Goal: Complete application form

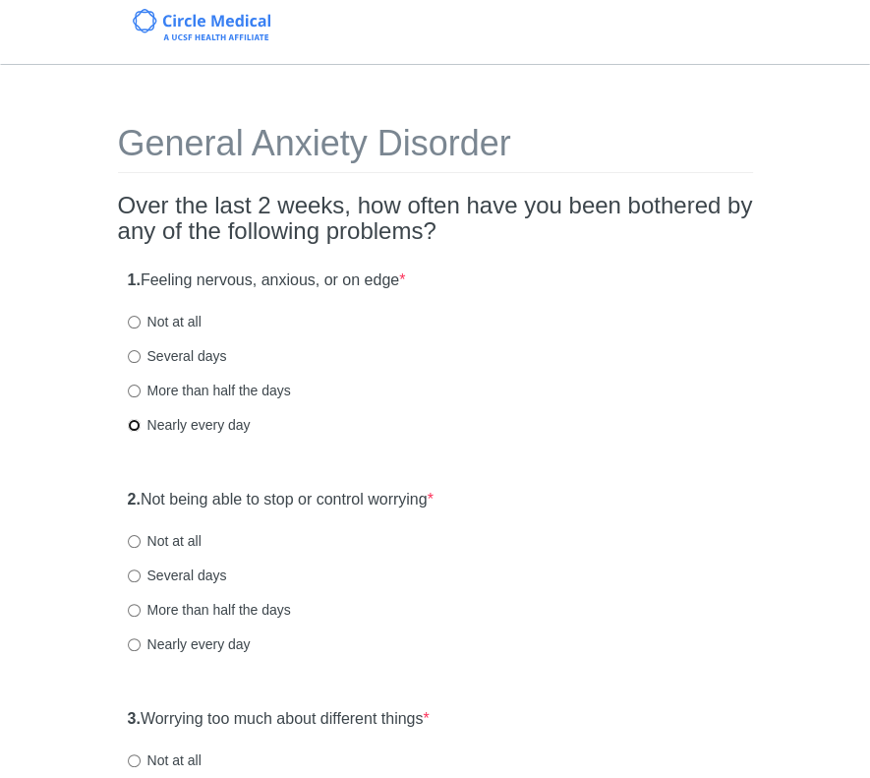
click at [138, 428] on input "Nearly every day" at bounding box center [134, 425] width 13 height 13
radio input "true"
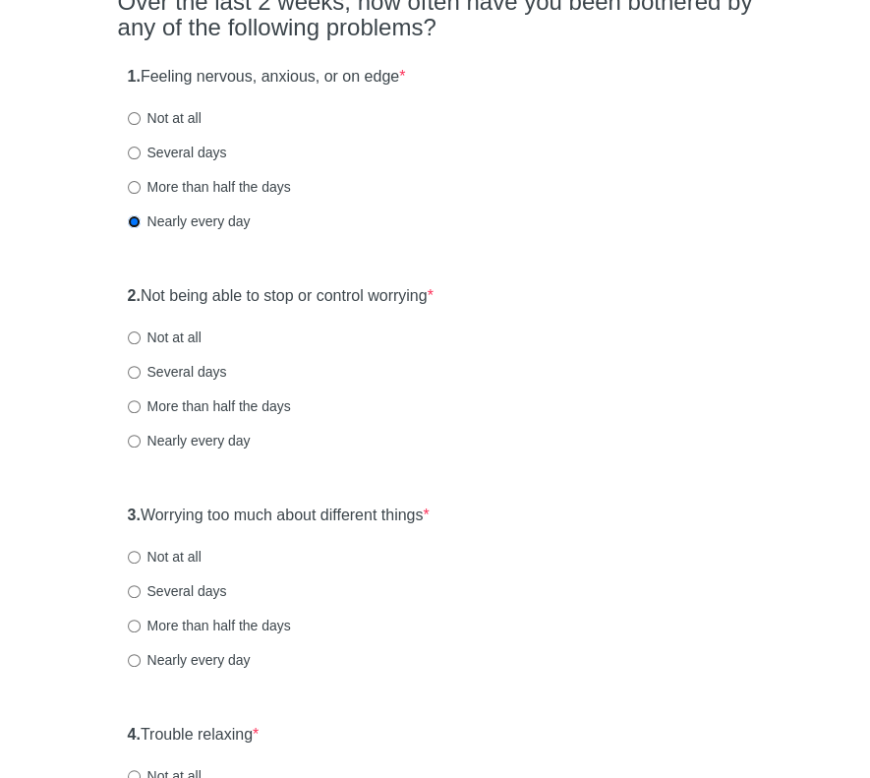
scroll to position [295, 0]
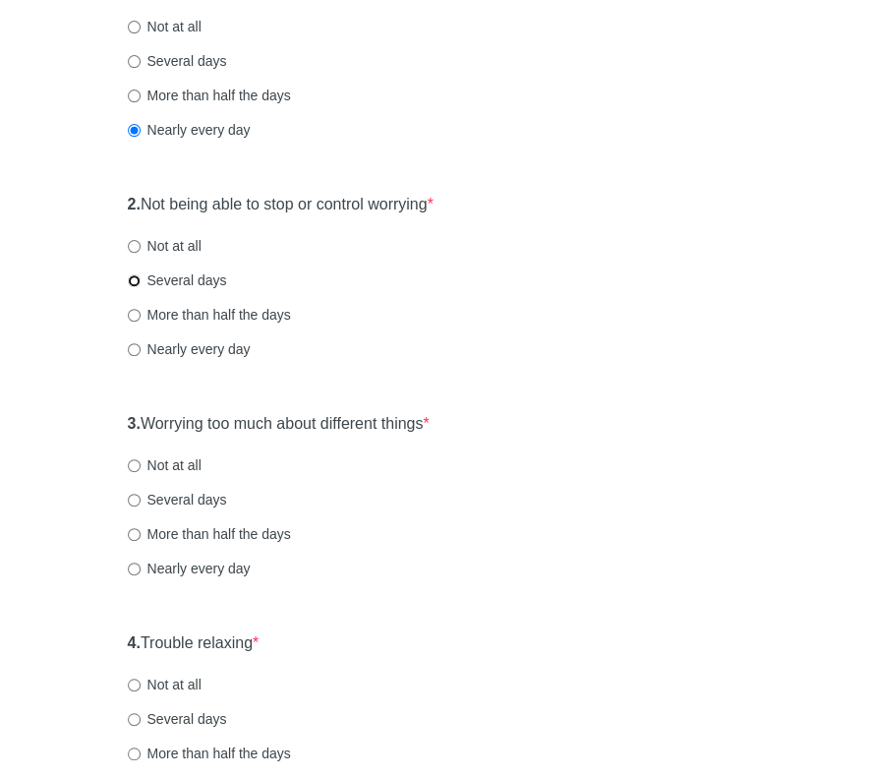
click at [128, 276] on input "Several days" at bounding box center [134, 280] width 13 height 13
radio input "true"
click at [139, 500] on input "Several days" at bounding box center [134, 500] width 13 height 13
radio input "true"
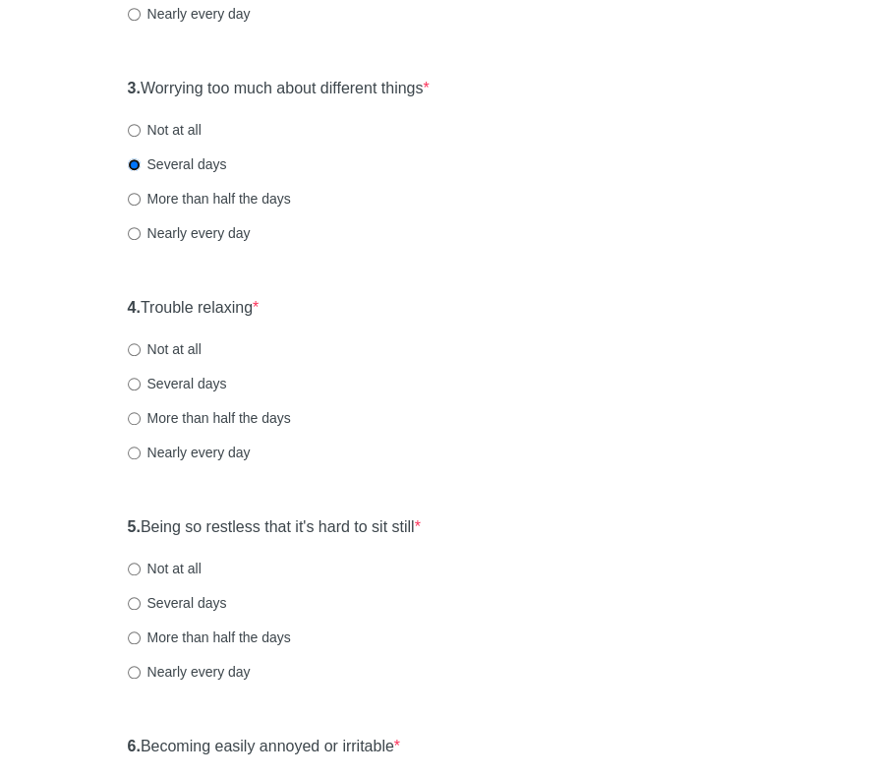
scroll to position [688, 0]
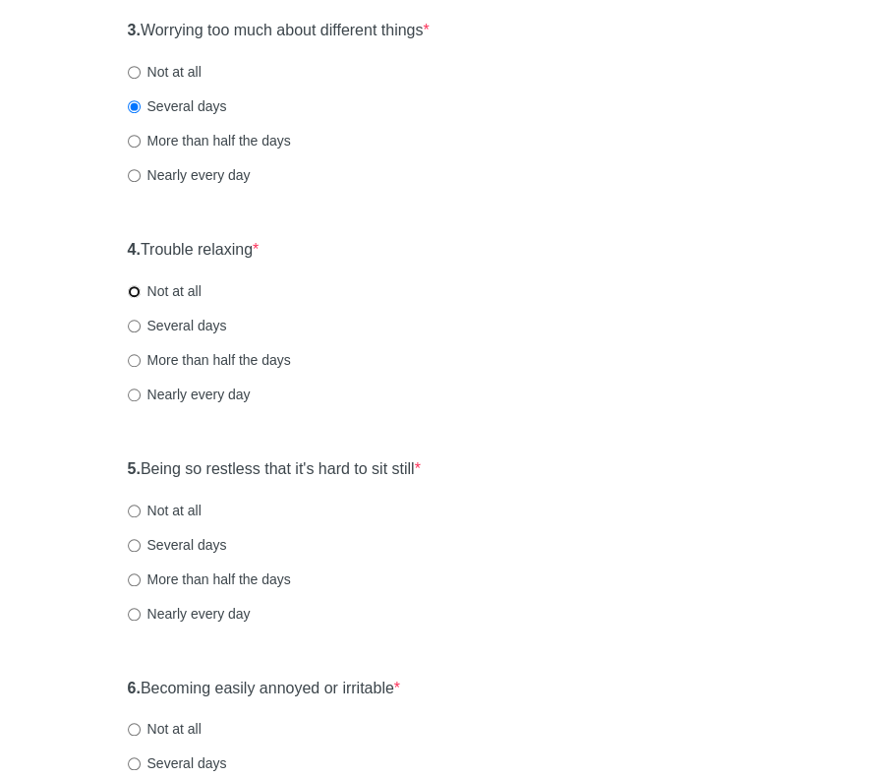
click at [130, 289] on input "Not at all" at bounding box center [134, 291] width 13 height 13
radio input "true"
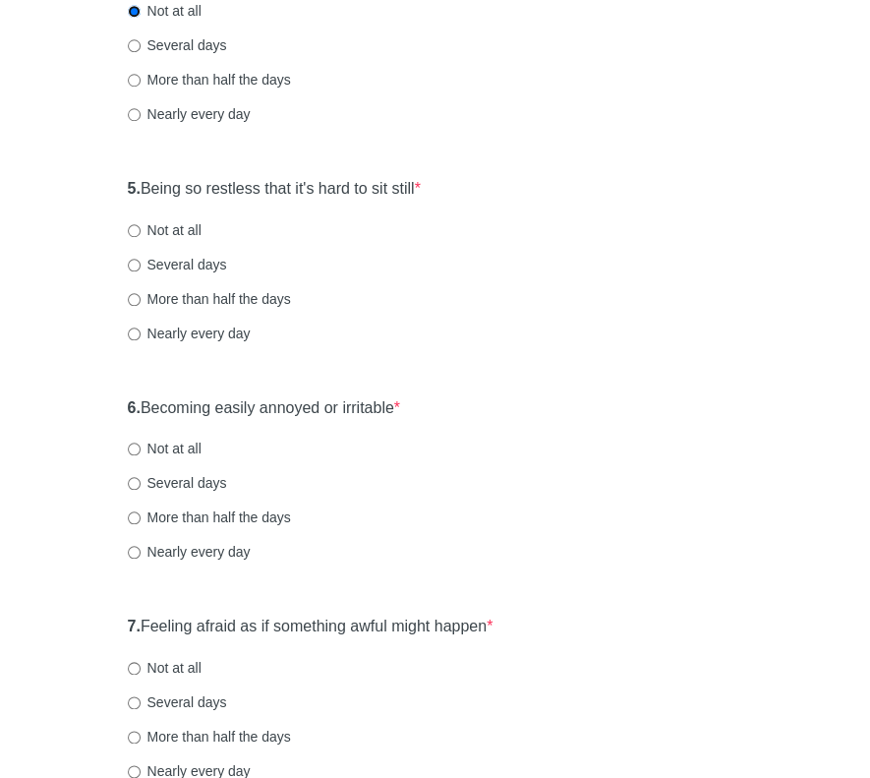
scroll to position [983, 0]
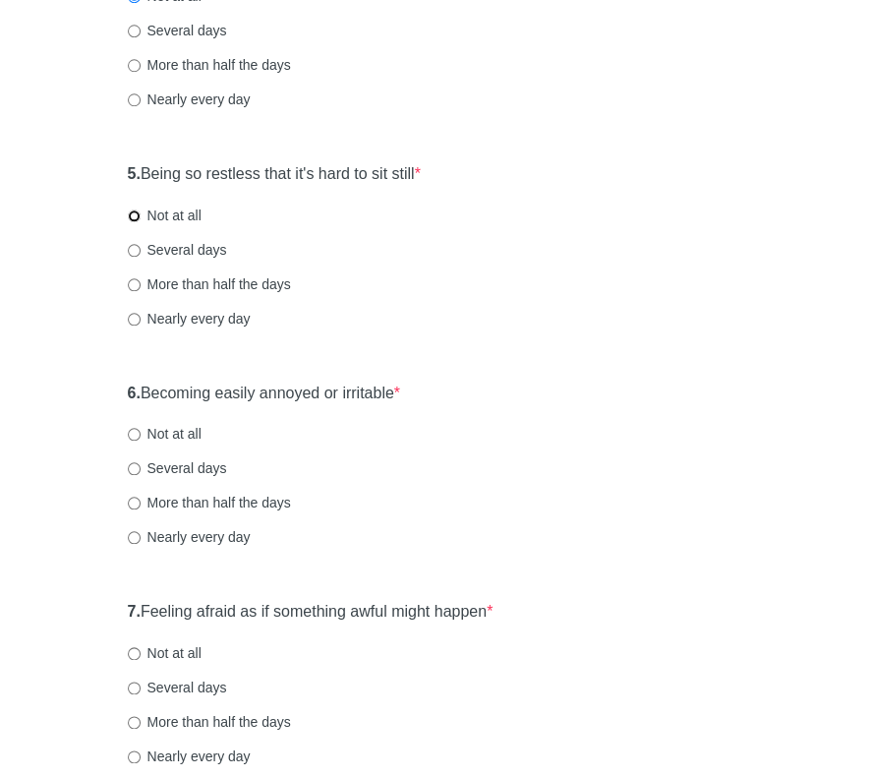
click at [134, 211] on input "Not at all" at bounding box center [134, 215] width 13 height 13
radio input "true"
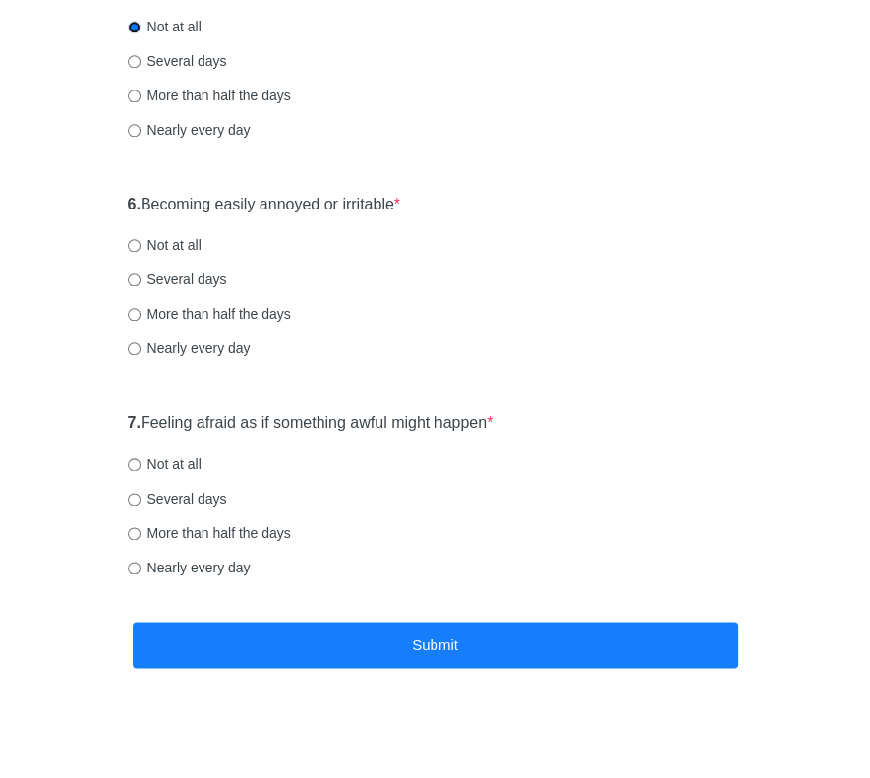
scroll to position [1180, 0]
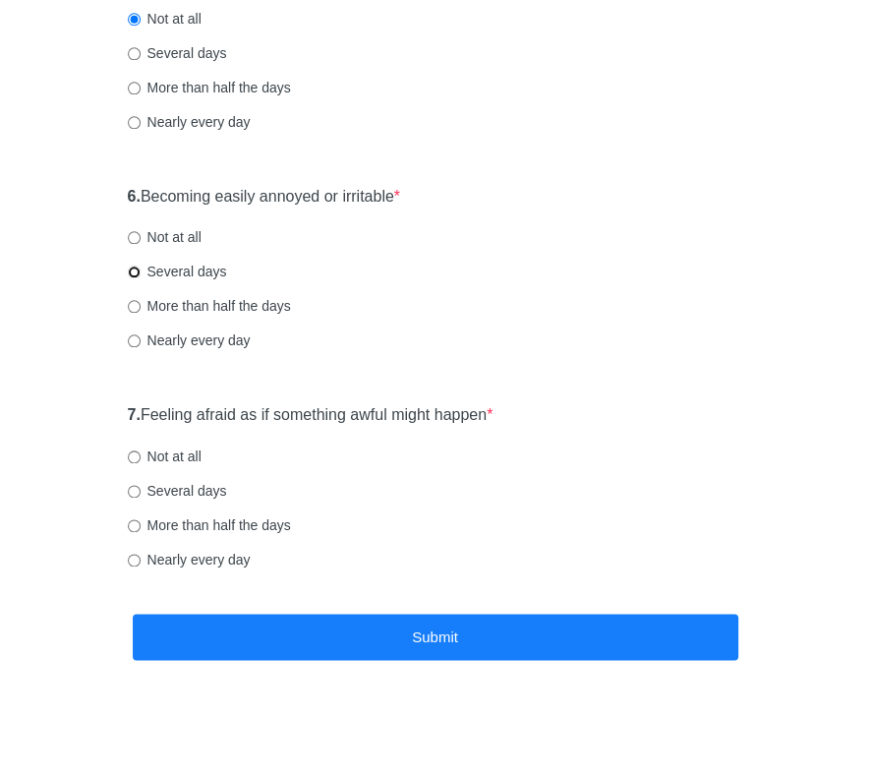
click at [134, 267] on input "Several days" at bounding box center [134, 271] width 13 height 13
radio input "true"
click at [135, 455] on input "Not at all" at bounding box center [134, 456] width 13 height 13
radio input "true"
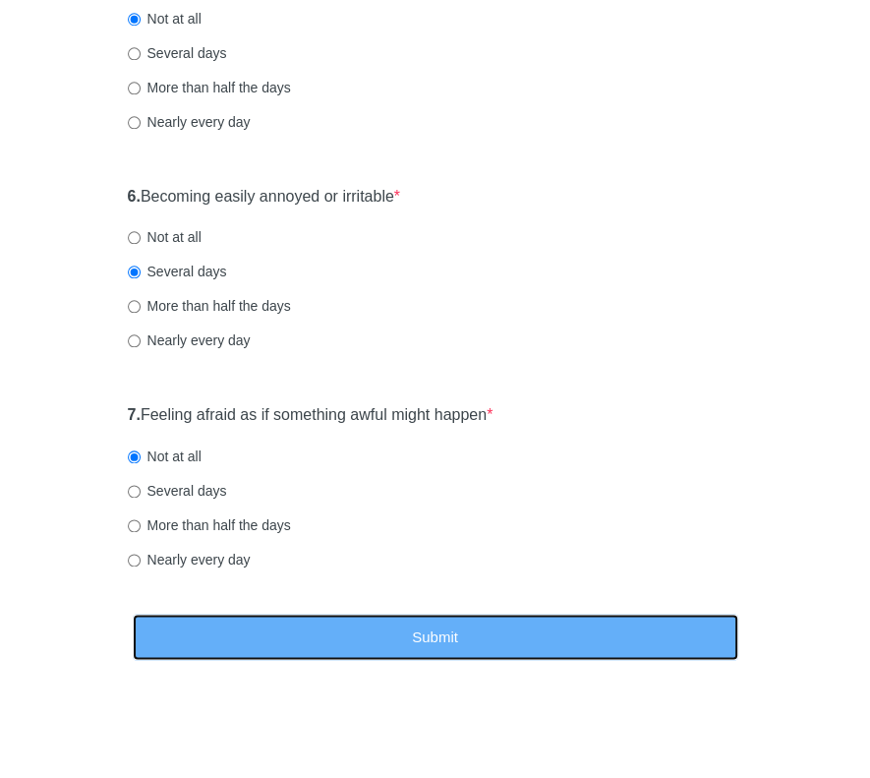
click at [415, 631] on button "Submit" at bounding box center [436, 636] width 606 height 46
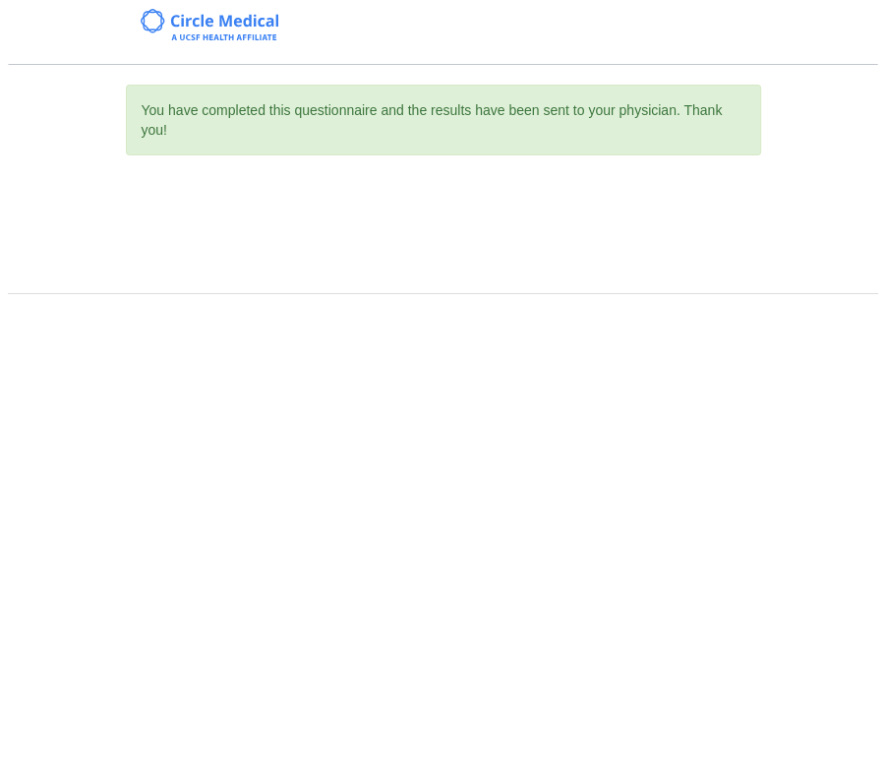
scroll to position [0, 0]
